Goal: Information Seeking & Learning: Learn about a topic

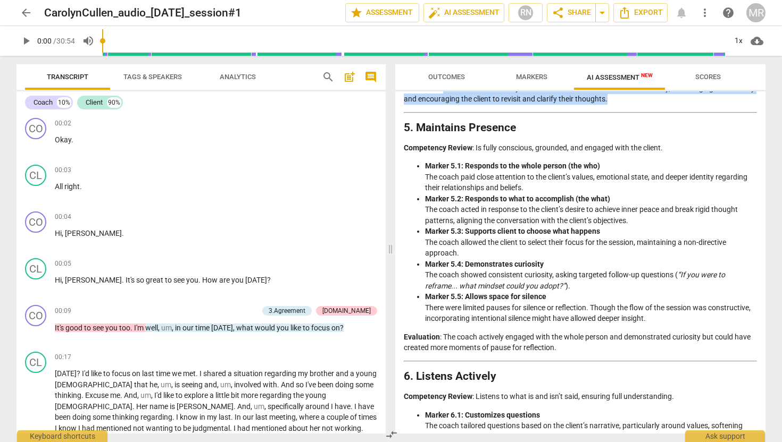
scroll to position [853, 0]
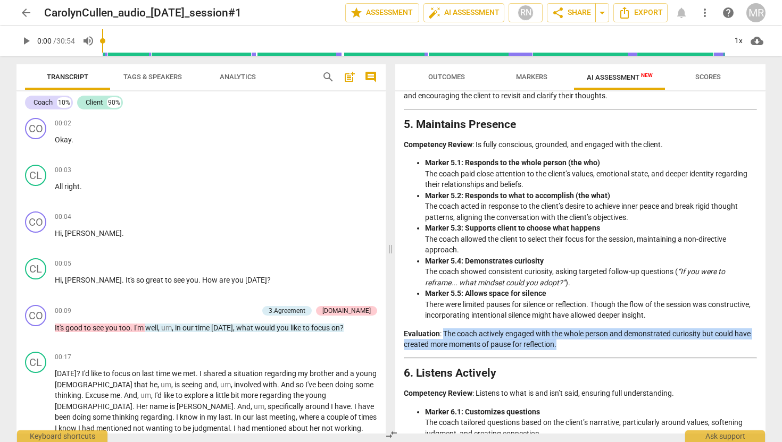
drag, startPoint x: 443, startPoint y: 332, endPoint x: 591, endPoint y: 362, distance: 151.2
click at [591, 362] on div "Analysis of the Coaching Session Objective Assessment Framework The analysis of…" at bounding box center [580, 316] width 353 height 2100
copy div "The coach actively engaged with the whole person and demonstrated curiosity but…"
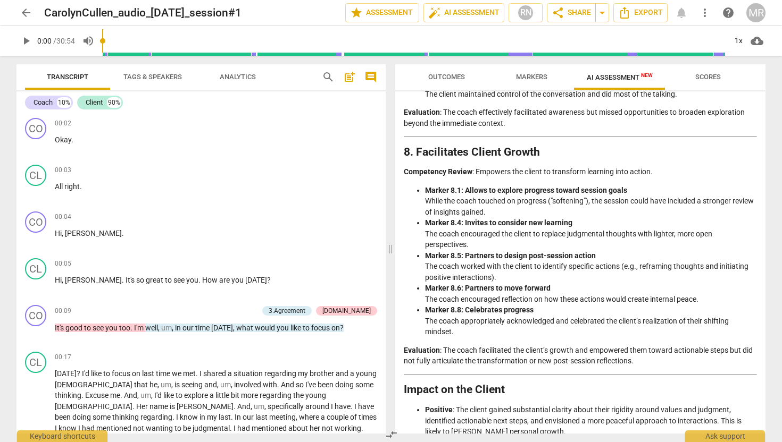
scroll to position [1650, 0]
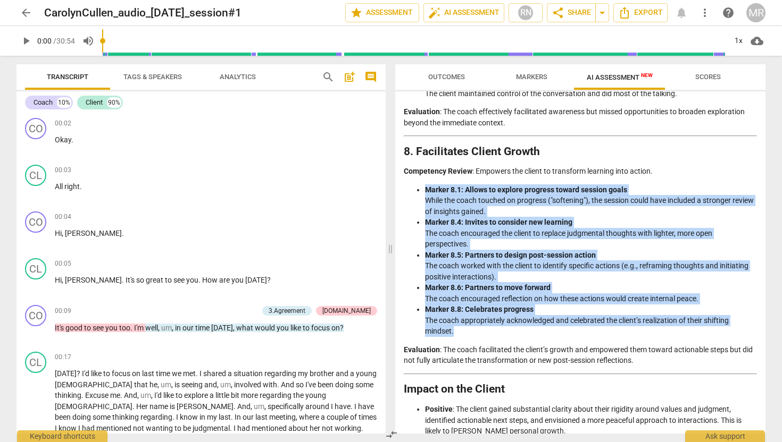
drag, startPoint x: 458, startPoint y: 334, endPoint x: 418, endPoint y: 194, distance: 145.9
click at [418, 194] on ul "Marker 8.1: Allows to explore progress toward session goals While the coach tou…" at bounding box center [580, 261] width 353 height 153
copy ul "Marker 8.1: Allows to explore progress toward session goals While the coach tou…"
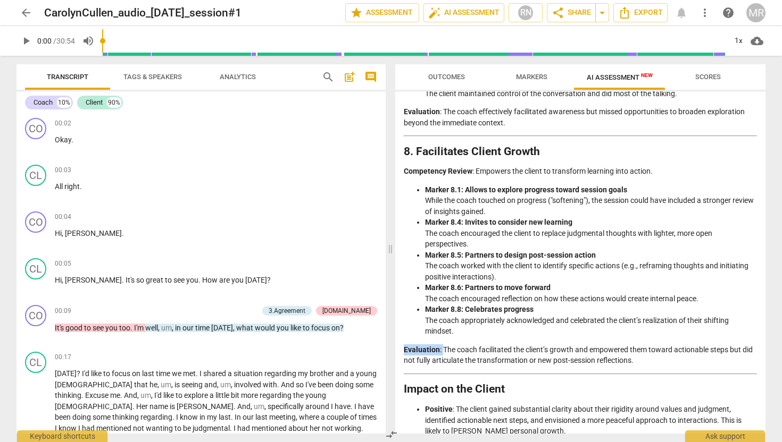
drag, startPoint x: 443, startPoint y: 349, endPoint x: 652, endPoint y: 370, distance: 210.0
copy p "Evaluation :"
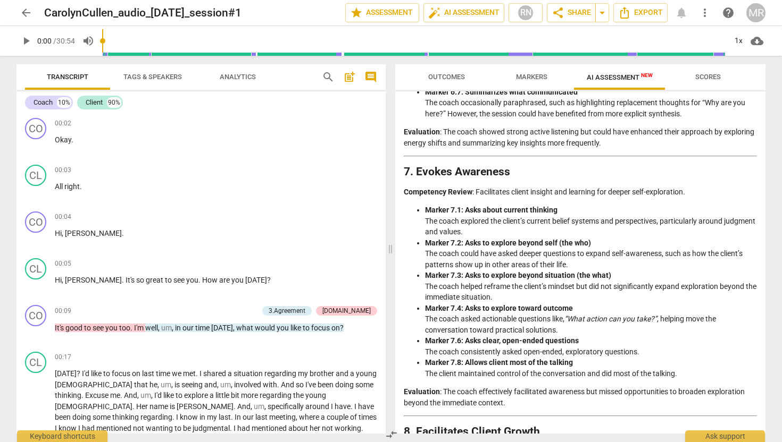
scroll to position [1368, 0]
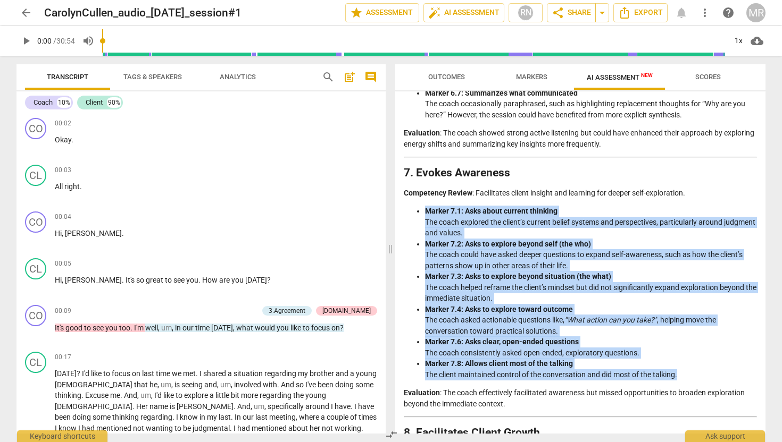
drag, startPoint x: 425, startPoint y: 208, endPoint x: 690, endPoint y: 375, distance: 313.5
click at [690, 375] on ul "Marker 7.1: Asks about current thinking The coach explored the client’s current…" at bounding box center [580, 293] width 353 height 174
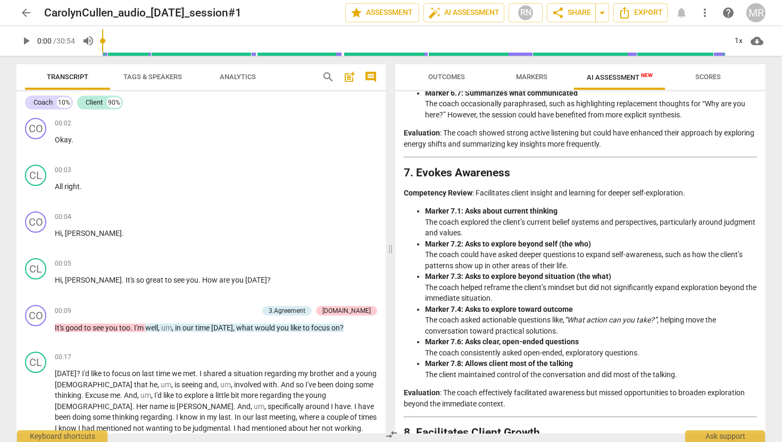
click at [509, 403] on p "Evaluation : The coach effectively facilitated awareness but missed opportuniti…" at bounding box center [580, 399] width 353 height 22
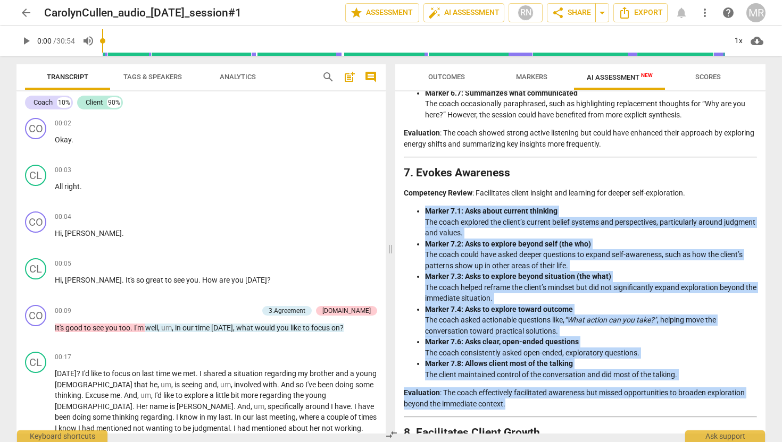
drag, startPoint x: 509, startPoint y: 403, endPoint x: 409, endPoint y: 214, distance: 213.6
copy div "Loremi 6.0: Dolo sitam consect adipisci Eli seddo eiusmodt inc utlabo’e dolorem…"
